Goal: Task Accomplishment & Management: Use online tool/utility

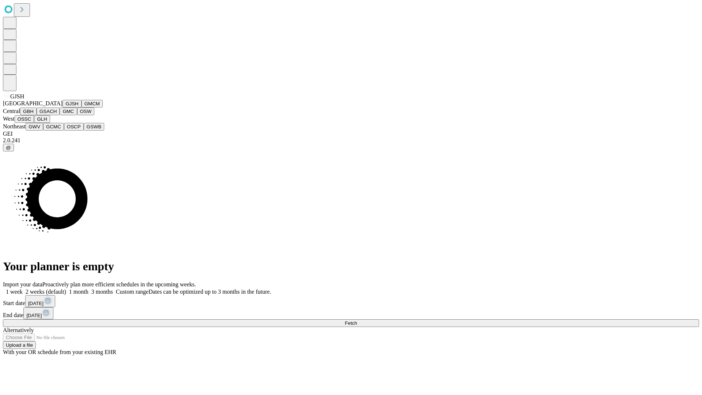
click at [63, 107] on button "GJSH" at bounding box center [72, 104] width 19 height 8
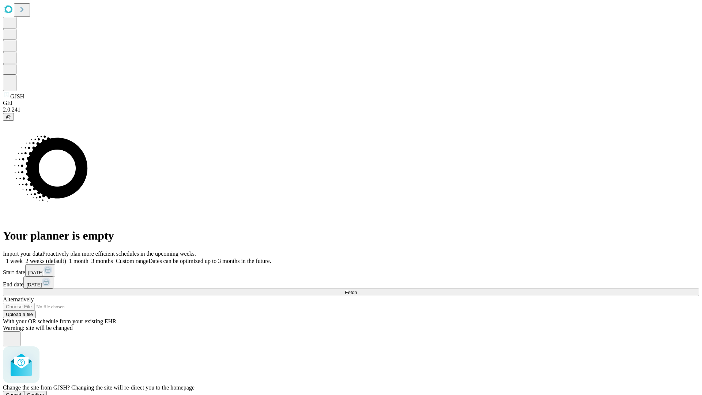
click at [44, 392] on span "Confirm" at bounding box center [35, 394] width 17 height 5
click at [66, 258] on label "2 weeks (default)" at bounding box center [45, 261] width 44 height 6
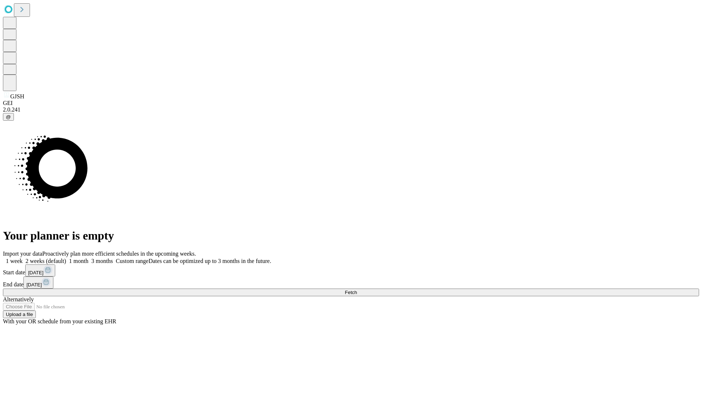
click at [357, 290] on span "Fetch" at bounding box center [351, 292] width 12 height 5
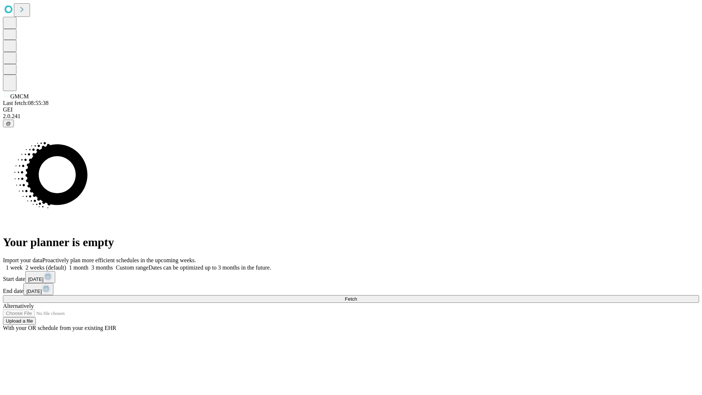
click at [66, 264] on label "2 weeks (default)" at bounding box center [45, 267] width 44 height 6
click at [357, 296] on span "Fetch" at bounding box center [351, 298] width 12 height 5
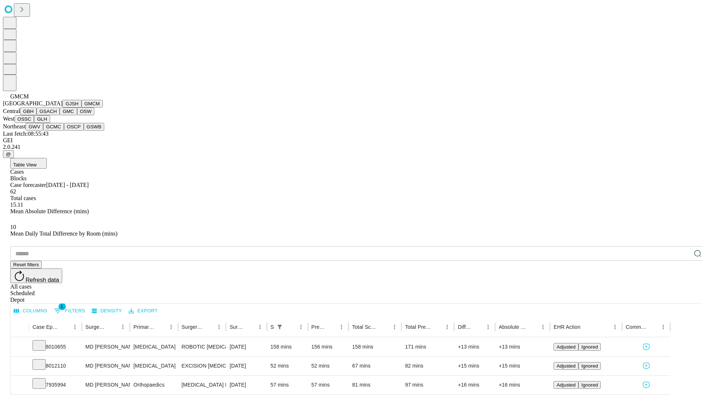
click at [37, 115] on button "GBH" at bounding box center [28, 111] width 16 height 8
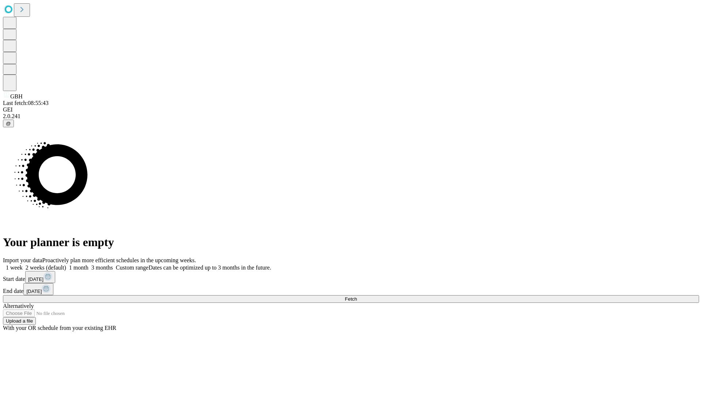
click at [357, 296] on span "Fetch" at bounding box center [351, 298] width 12 height 5
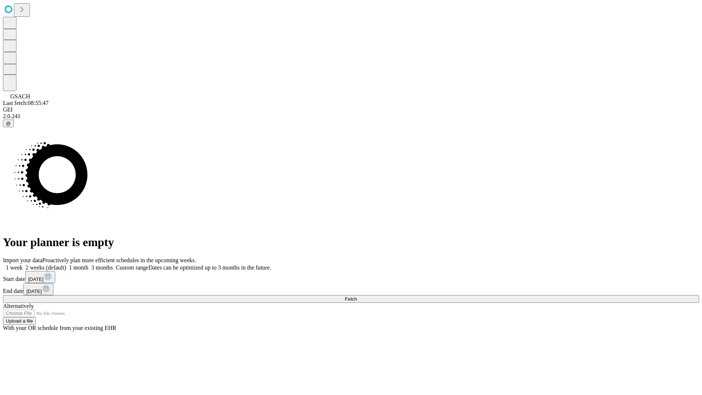
click at [66, 264] on label "2 weeks (default)" at bounding box center [45, 267] width 44 height 6
click at [357, 296] on span "Fetch" at bounding box center [351, 298] width 12 height 5
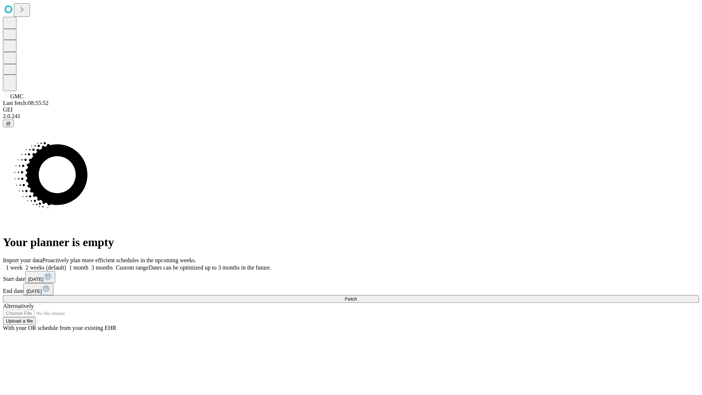
click at [66, 264] on label "2 weeks (default)" at bounding box center [45, 267] width 44 height 6
click at [357, 296] on span "Fetch" at bounding box center [351, 298] width 12 height 5
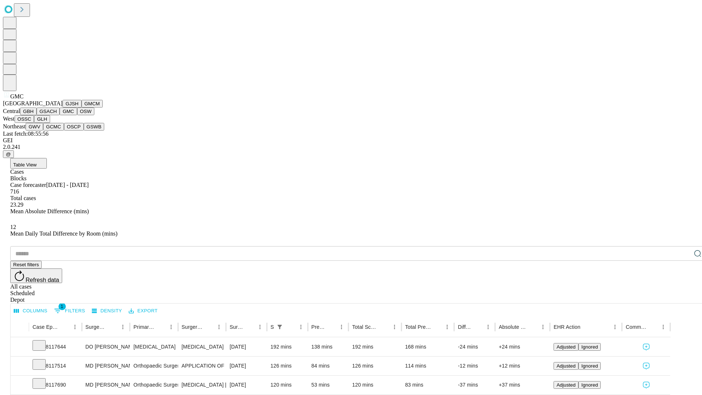
click at [77, 115] on button "OSW" at bounding box center [86, 111] width 18 height 8
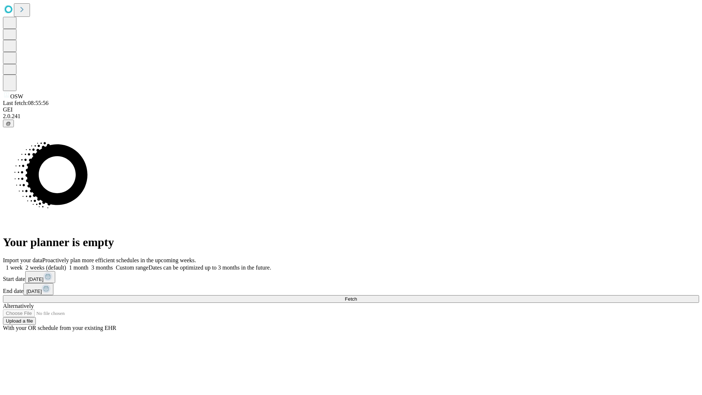
click at [66, 264] on label "2 weeks (default)" at bounding box center [45, 267] width 44 height 6
click at [357, 296] on span "Fetch" at bounding box center [351, 298] width 12 height 5
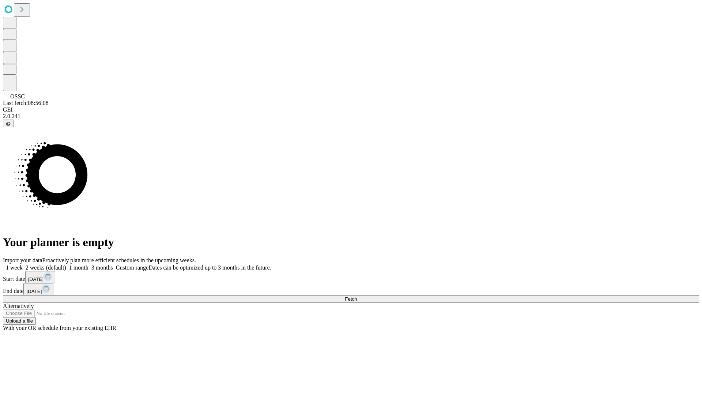
click at [66, 264] on label "2 weeks (default)" at bounding box center [45, 267] width 44 height 6
click at [357, 296] on span "Fetch" at bounding box center [351, 298] width 12 height 5
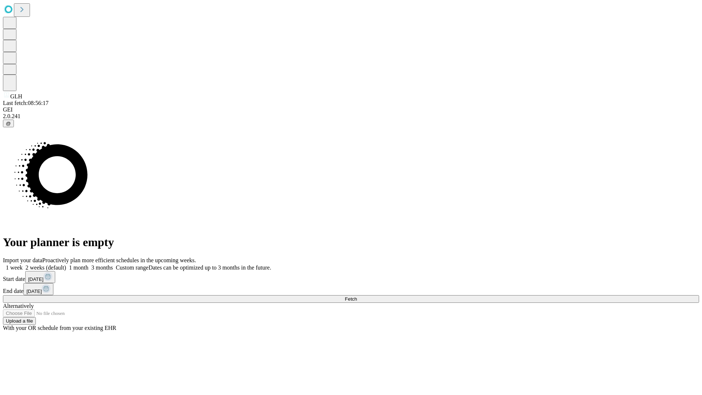
click at [66, 264] on label "2 weeks (default)" at bounding box center [45, 267] width 44 height 6
click at [357, 296] on span "Fetch" at bounding box center [351, 298] width 12 height 5
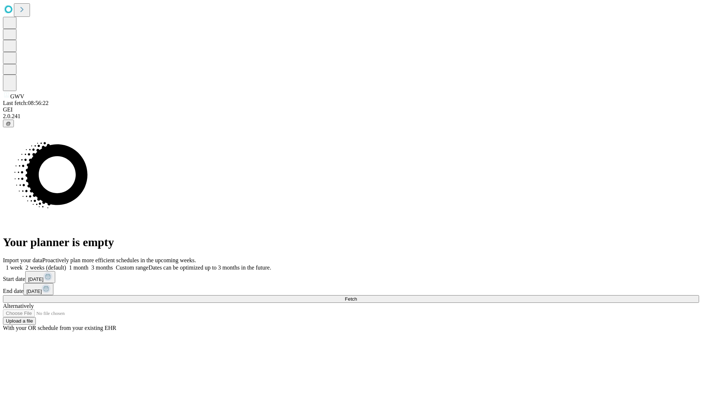
click at [66, 264] on label "2 weeks (default)" at bounding box center [45, 267] width 44 height 6
click at [357, 296] on span "Fetch" at bounding box center [351, 298] width 12 height 5
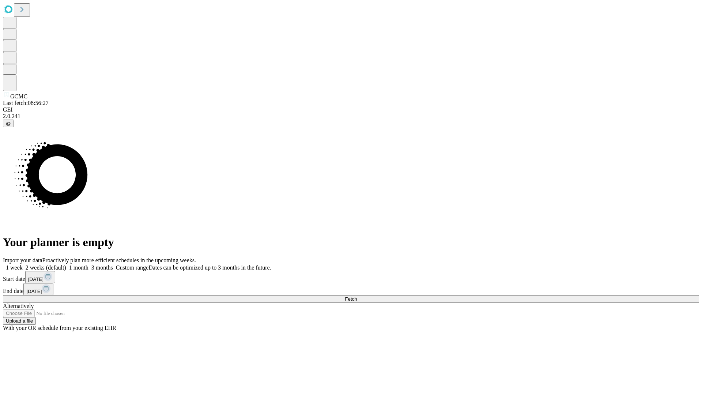
click at [66, 264] on label "2 weeks (default)" at bounding box center [45, 267] width 44 height 6
click at [357, 296] on span "Fetch" at bounding box center [351, 298] width 12 height 5
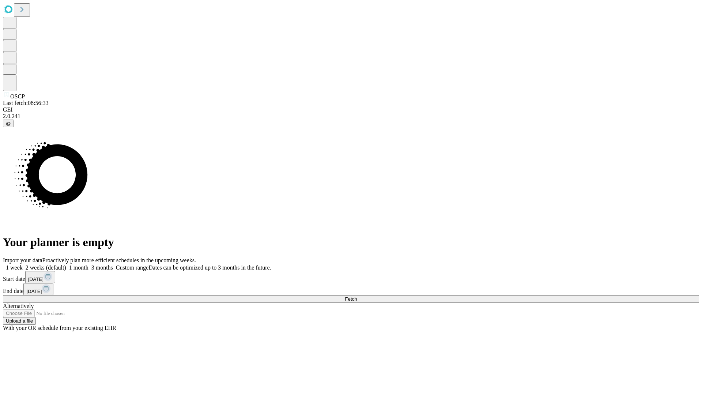
click at [66, 264] on label "2 weeks (default)" at bounding box center [45, 267] width 44 height 6
click at [357, 296] on span "Fetch" at bounding box center [351, 298] width 12 height 5
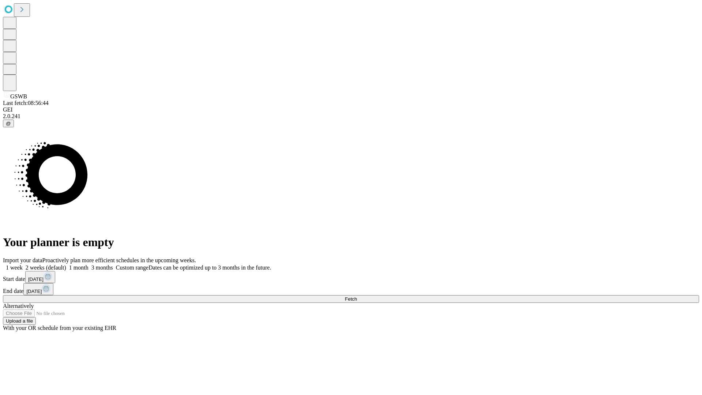
click at [66, 264] on label "2 weeks (default)" at bounding box center [45, 267] width 44 height 6
click at [357, 296] on span "Fetch" at bounding box center [351, 298] width 12 height 5
